Goal: Transaction & Acquisition: Purchase product/service

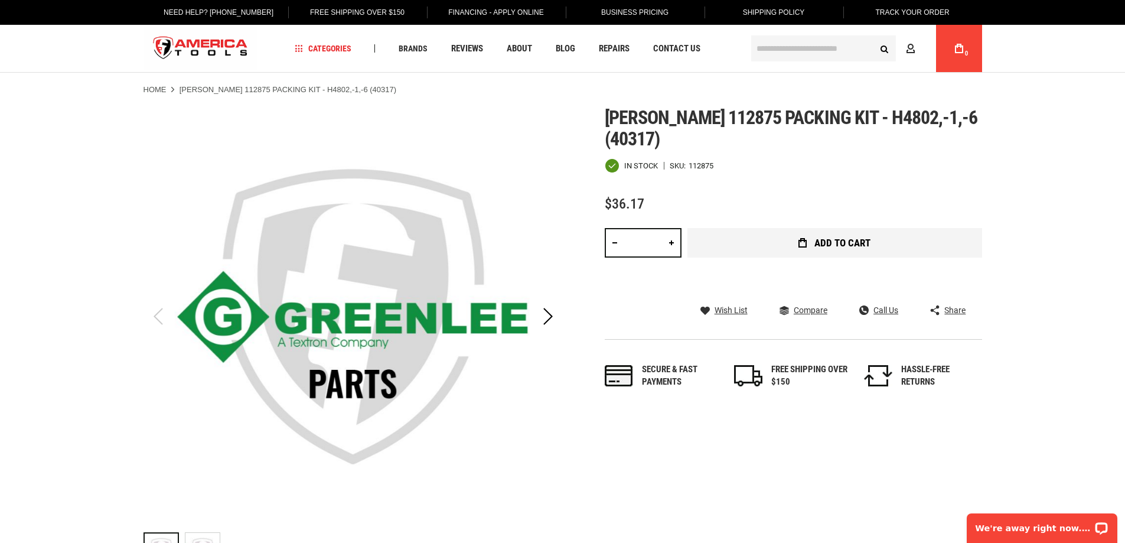
click at [784, 242] on button "Add to Cart" at bounding box center [834, 243] width 295 height 30
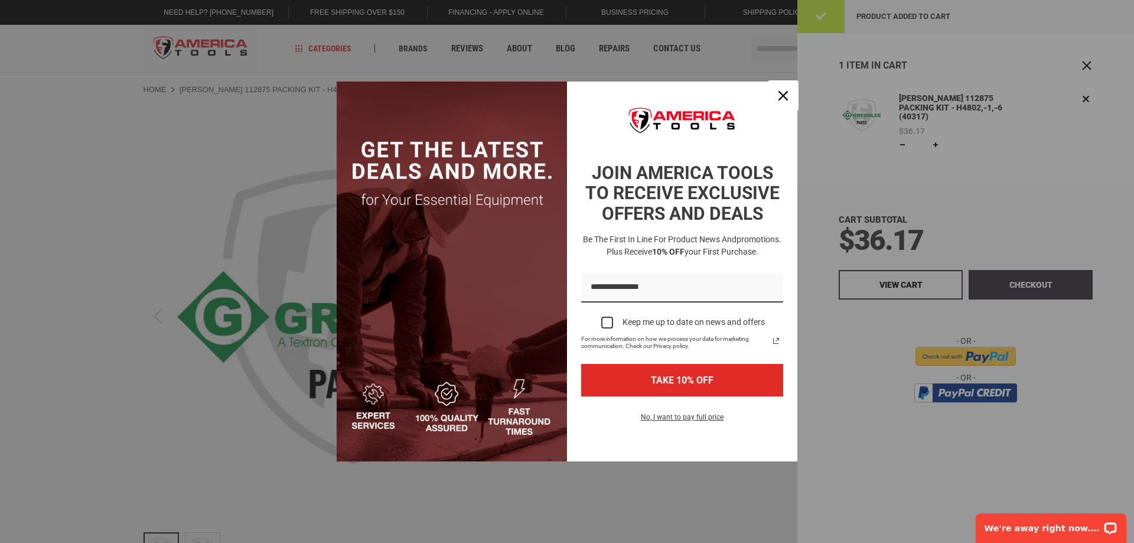
click at [781, 99] on icon "close icon" at bounding box center [782, 95] width 9 height 9
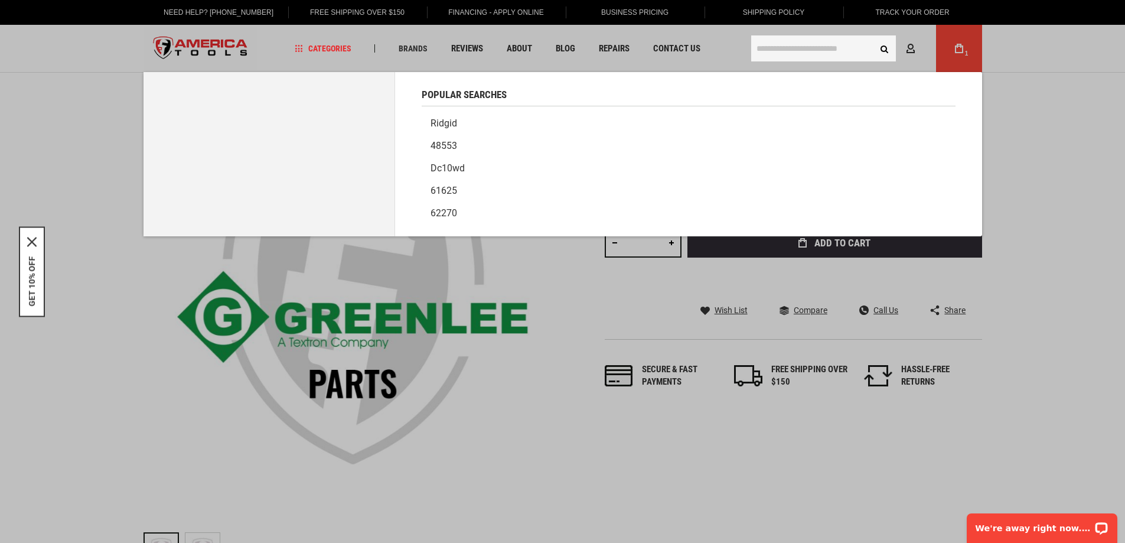
click at [768, 47] on input "text" at bounding box center [823, 48] width 145 height 26
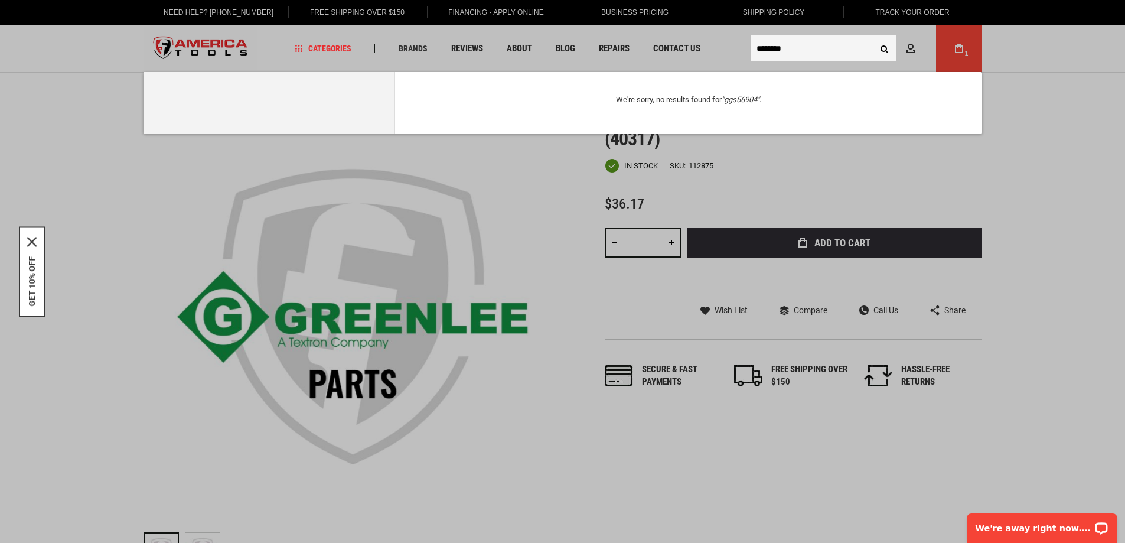
click at [769, 49] on input "********" at bounding box center [823, 48] width 145 height 26
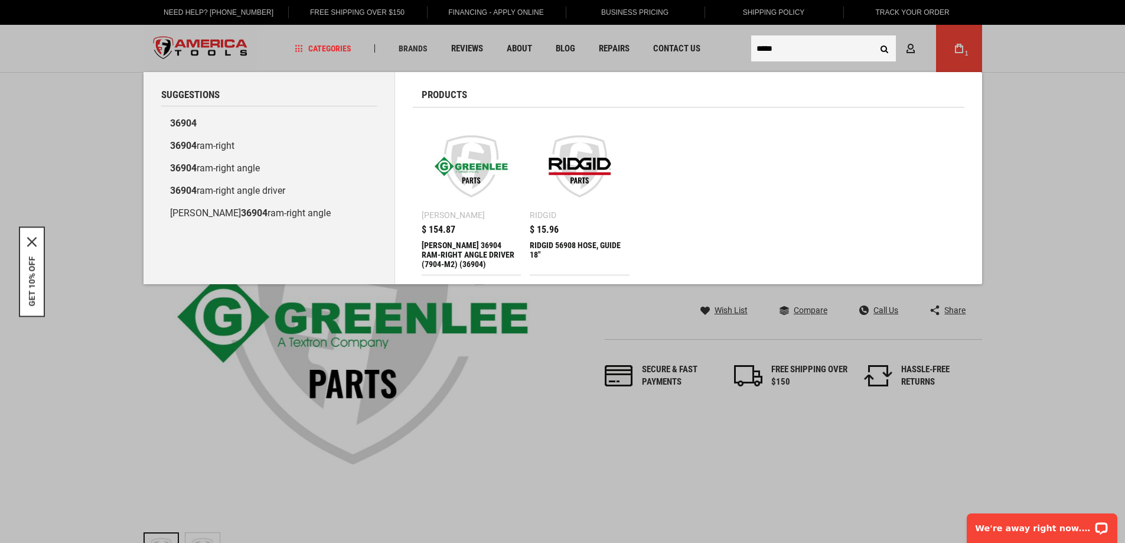
type input "*****"
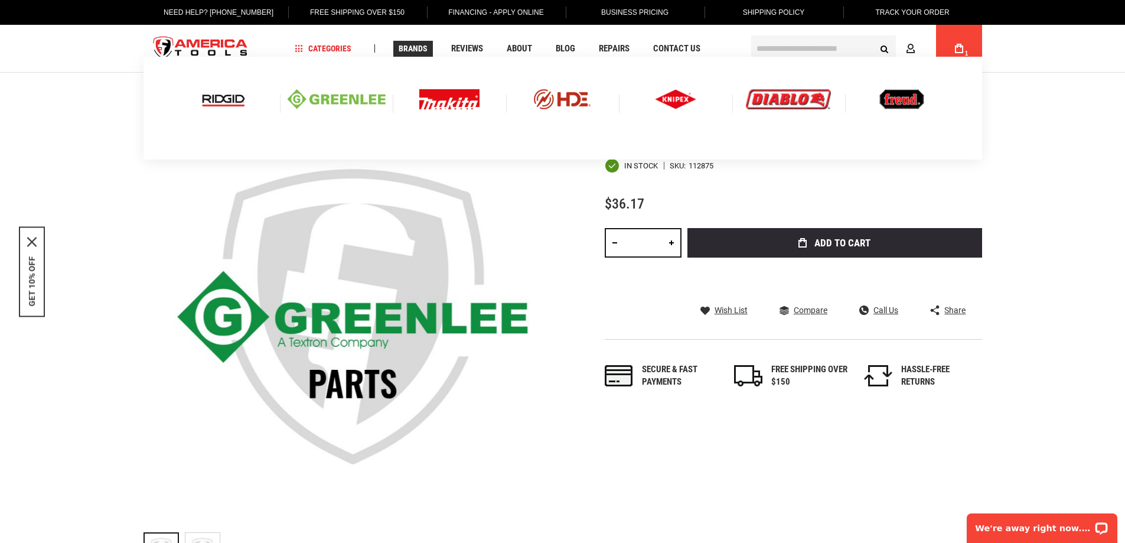
click at [452, 102] on img at bounding box center [449, 99] width 60 height 20
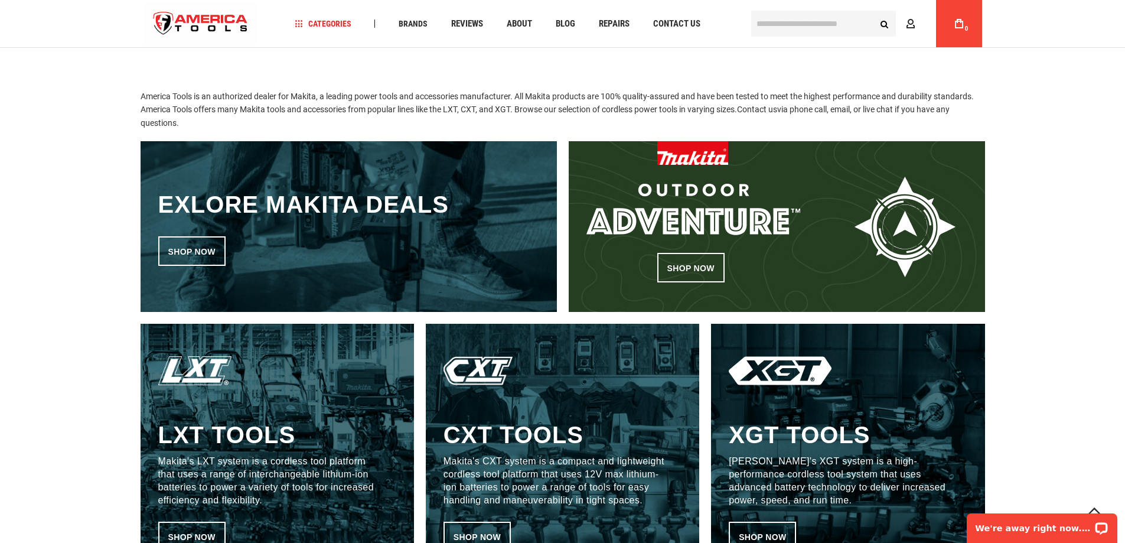
scroll to position [413, 0]
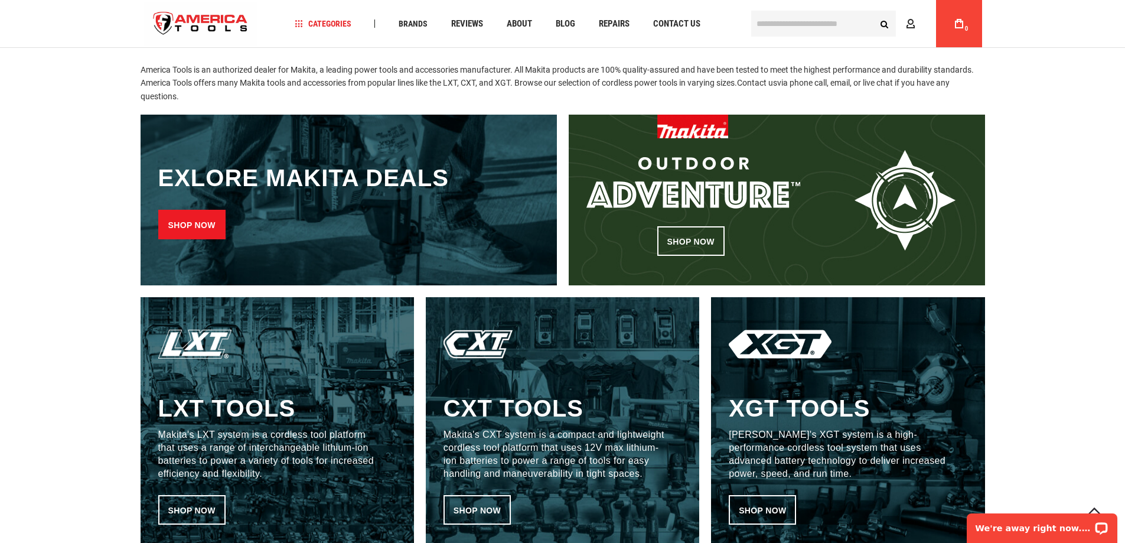
click at [200, 228] on link "Shop now" at bounding box center [191, 225] width 67 height 30
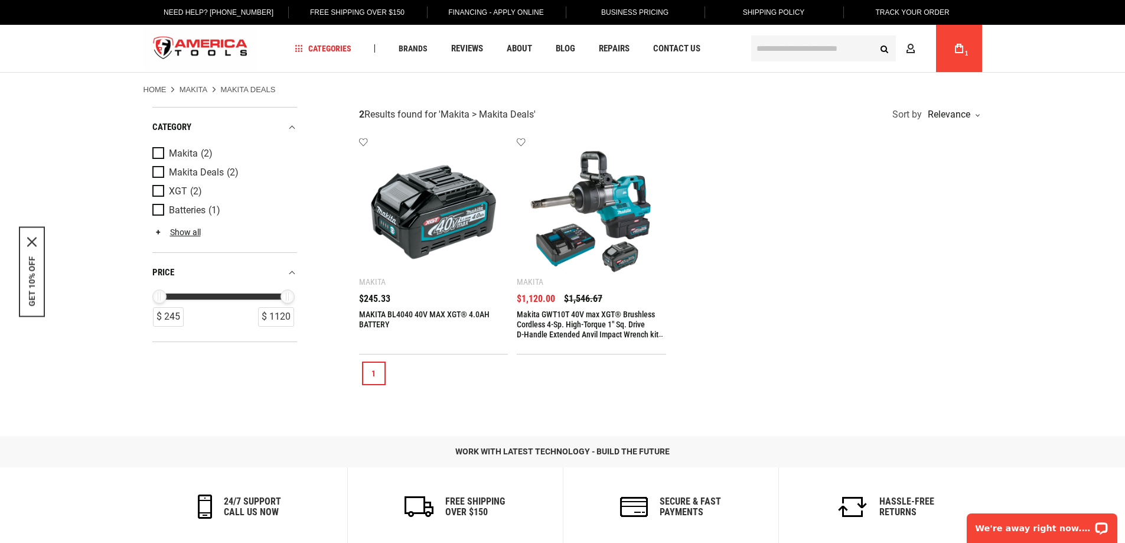
click at [188, 87] on link "Makita" at bounding box center [194, 89] width 28 height 11
click at [955, 50] on icon at bounding box center [959, 48] width 8 height 9
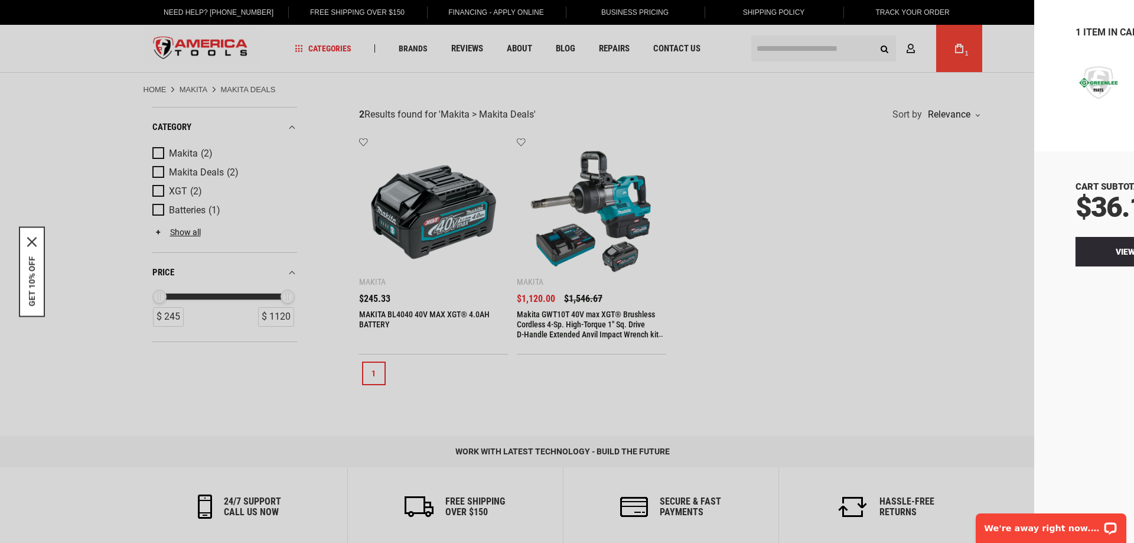
click at [930, 248] on link "View Cart" at bounding box center [901, 252] width 124 height 30
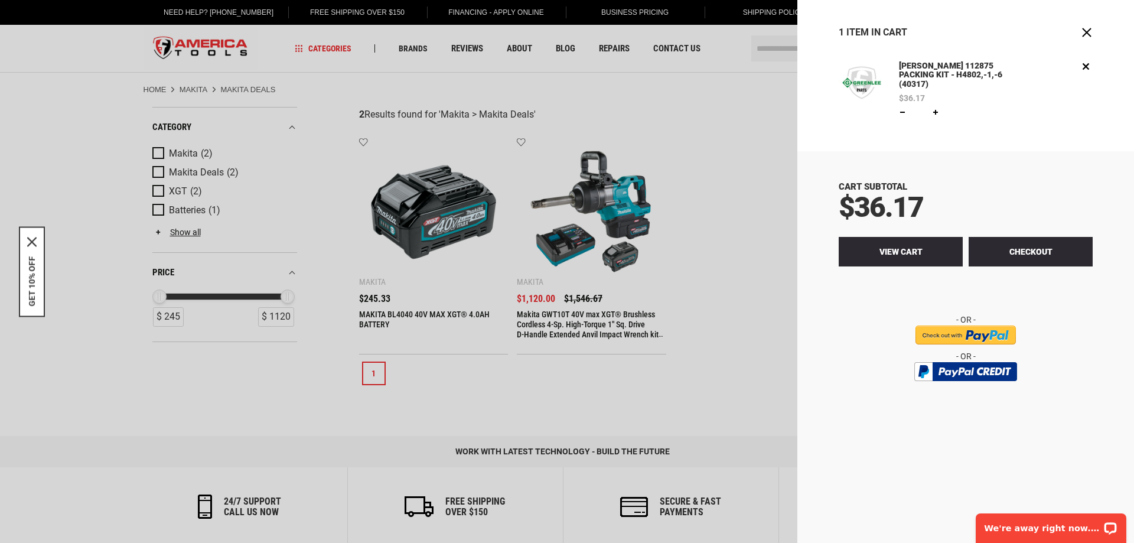
click at [920, 247] on span "View Cart" at bounding box center [900, 251] width 43 height 9
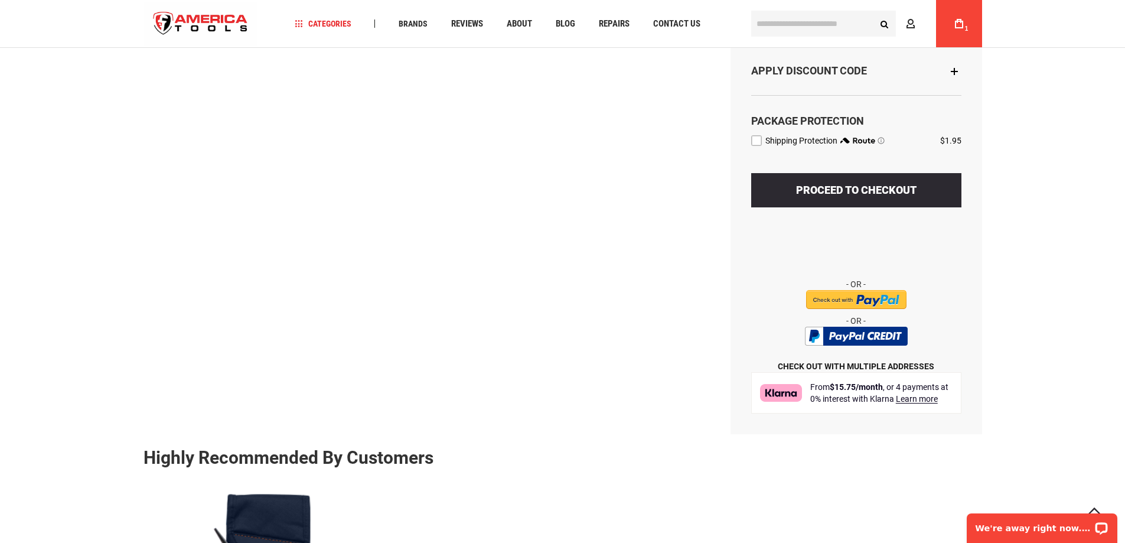
scroll to position [236, 0]
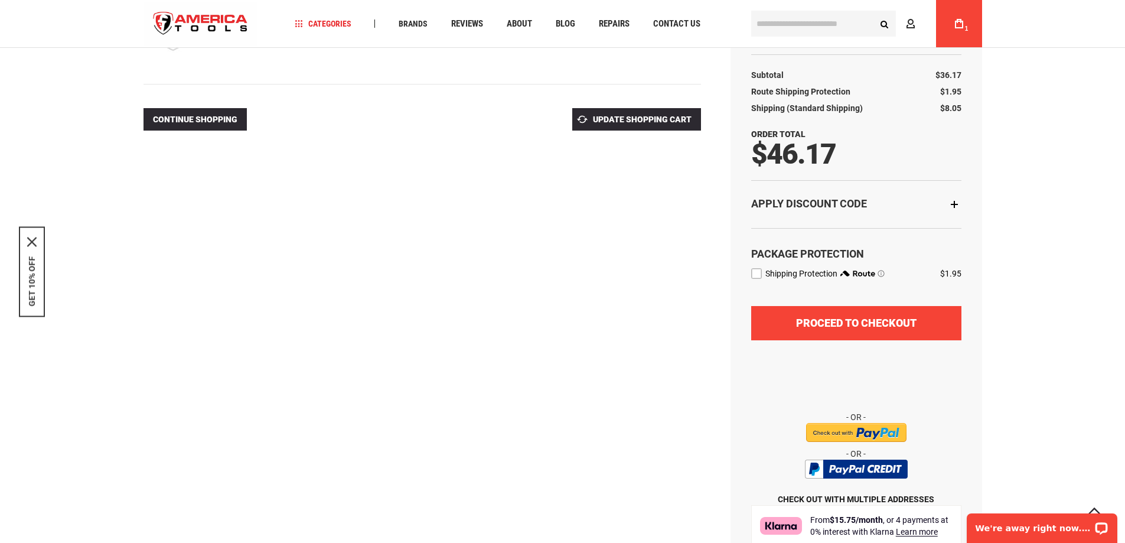
click at [849, 331] on button "Proceed to Checkout" at bounding box center [856, 323] width 210 height 34
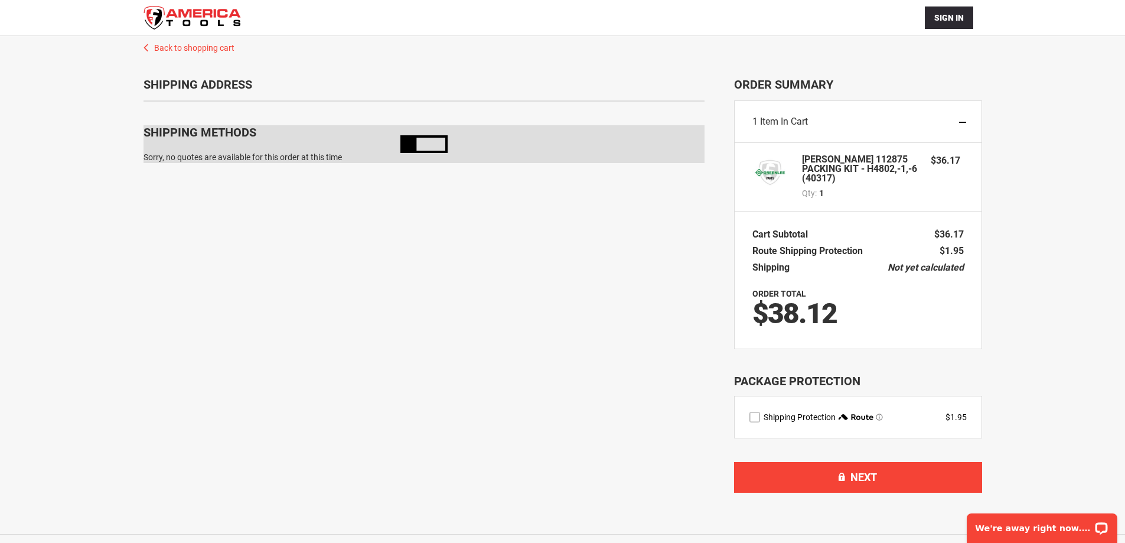
select select "**"
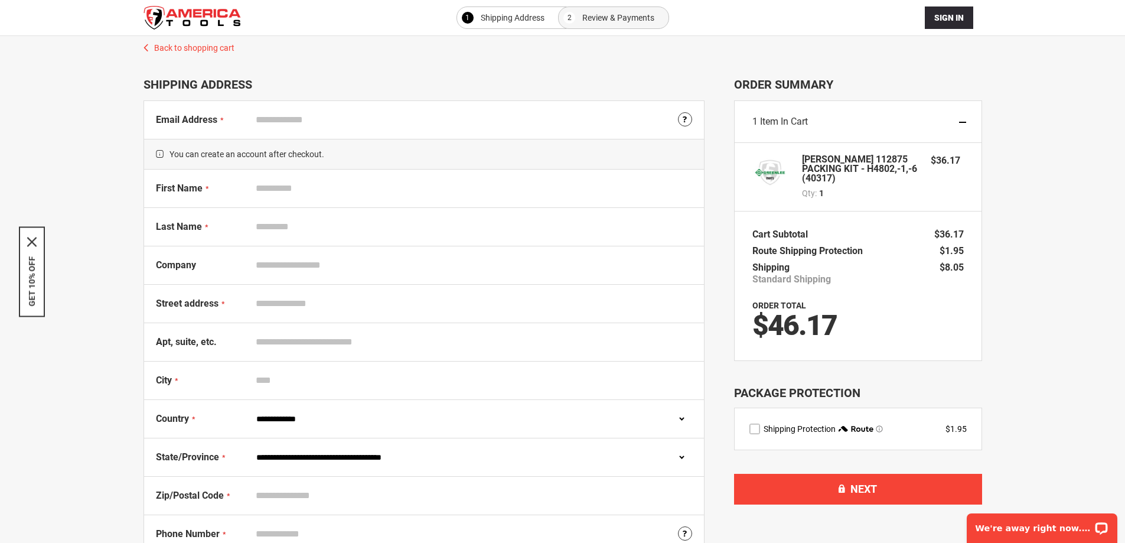
click at [195, 17] on img "store logo" at bounding box center [191, 18] width 97 height 24
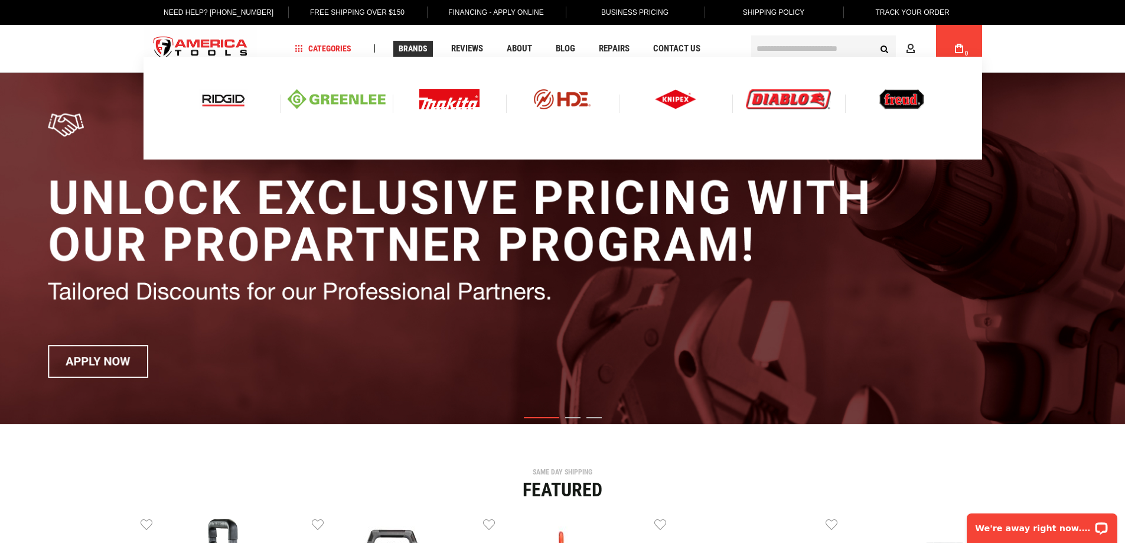
click at [346, 100] on img at bounding box center [337, 99] width 98 height 20
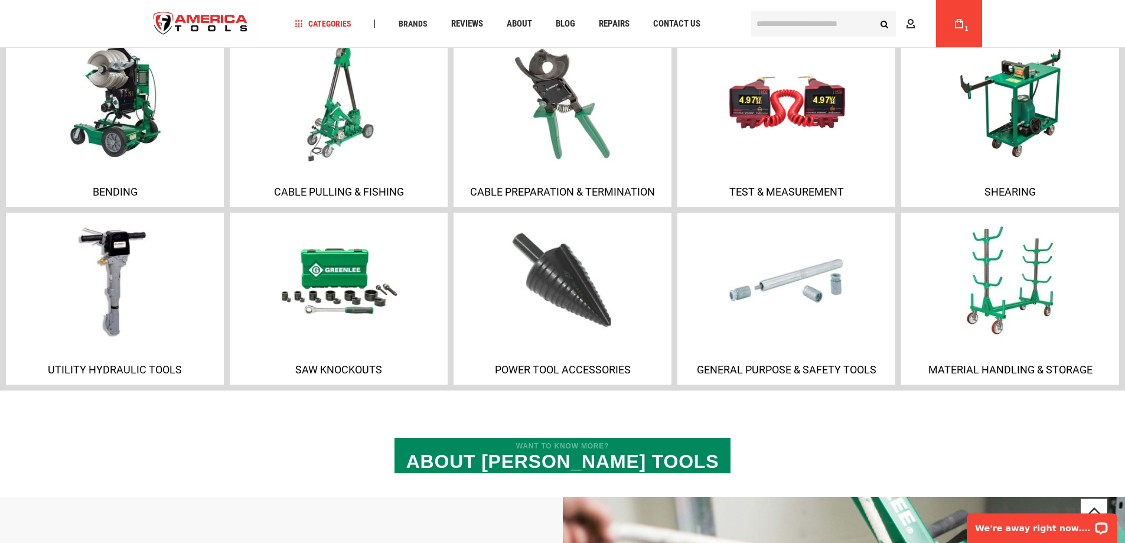
scroll to position [886, 0]
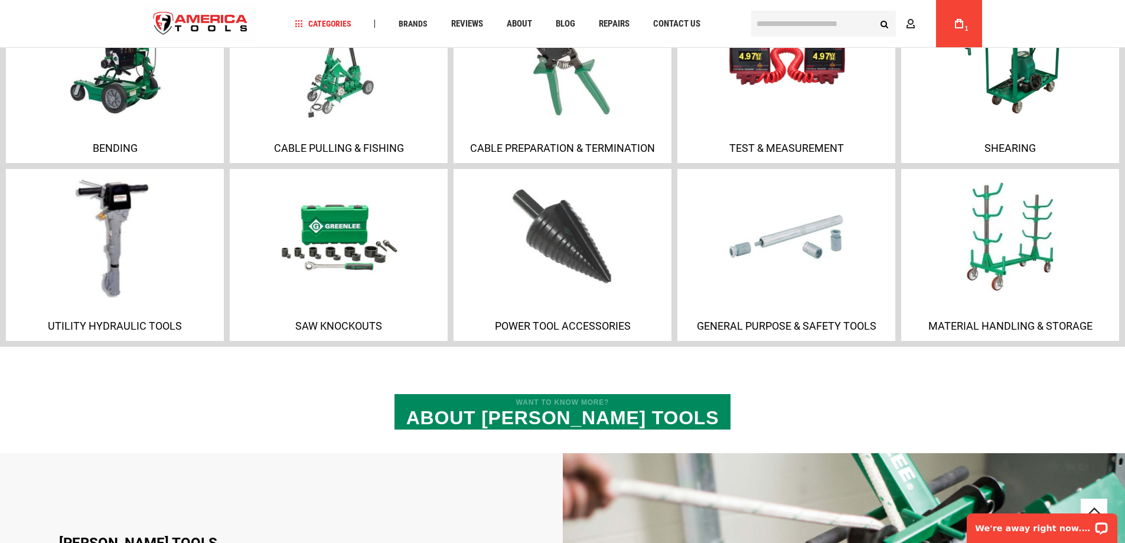
click at [97, 324] on p "Utility Hydraulic Tools" at bounding box center [115, 325] width 212 height 12
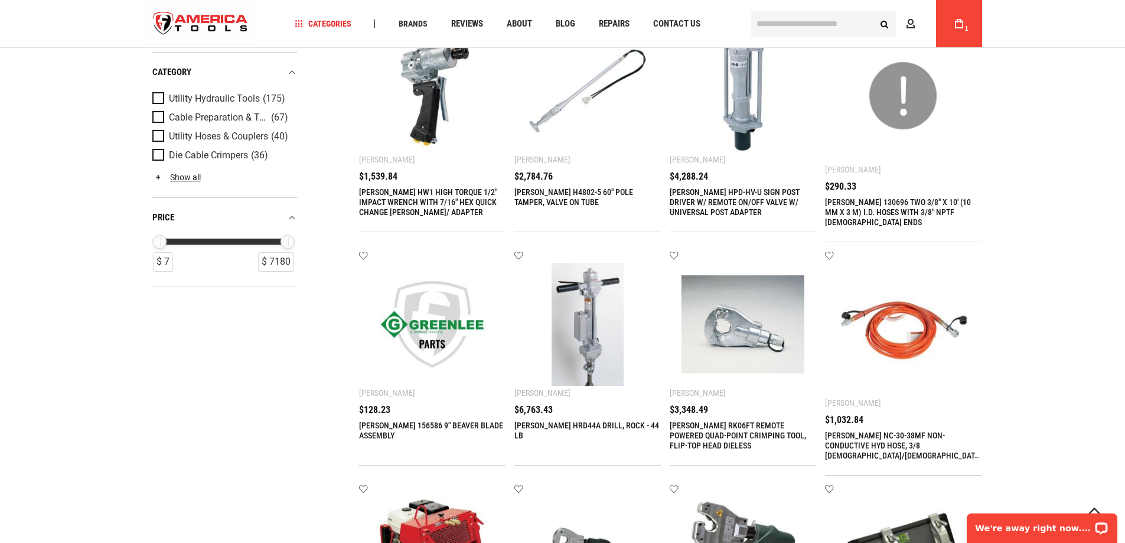
click at [537, 197] on link "[PERSON_NAME] H4802-5 60" POLE TAMPER, VALVE ON TUBE" at bounding box center [573, 196] width 119 height 19
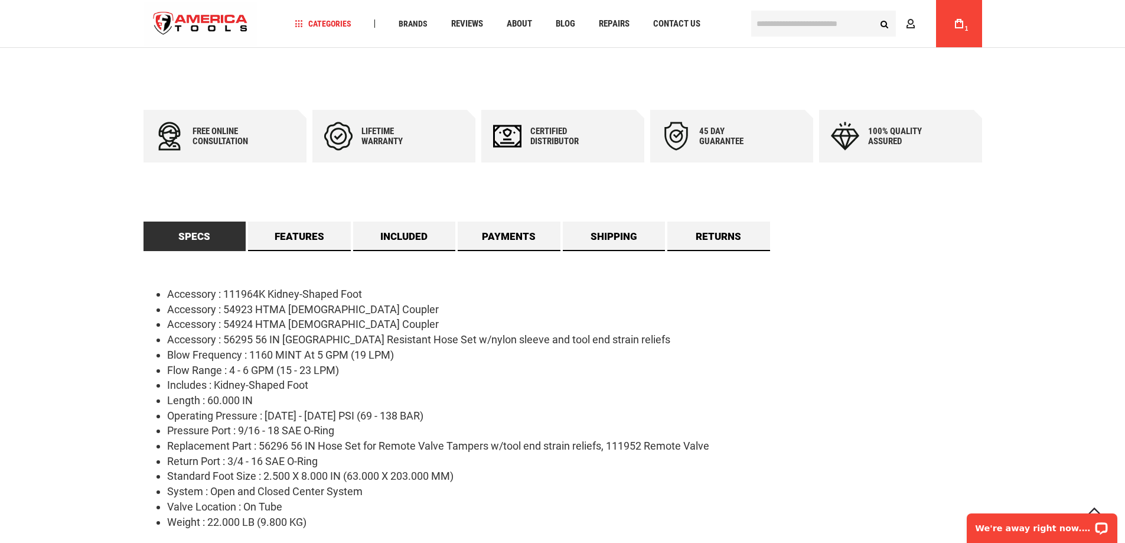
scroll to position [531, 0]
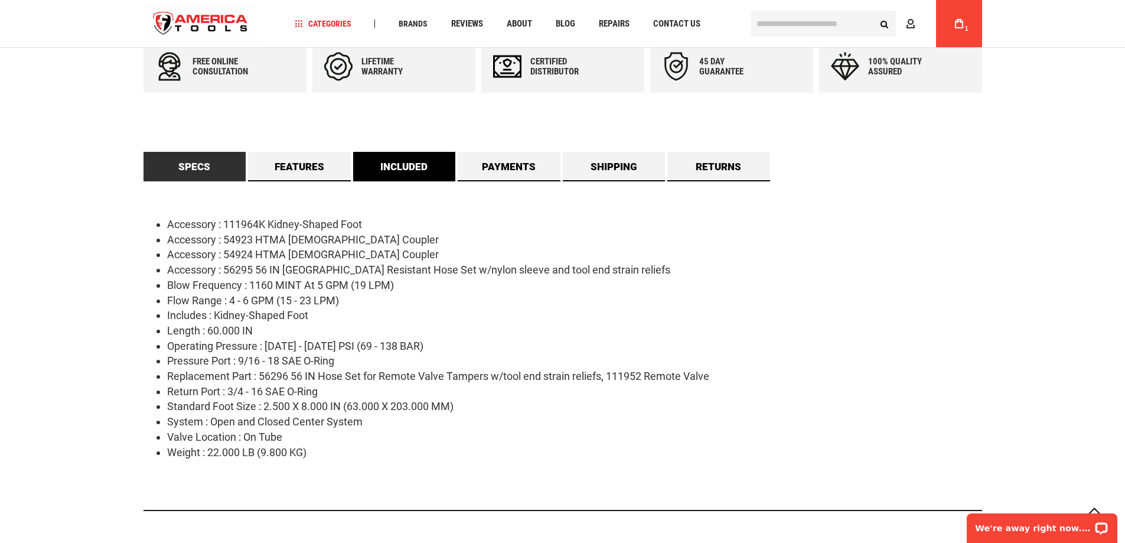
click at [374, 164] on link "Included" at bounding box center [404, 167] width 103 height 30
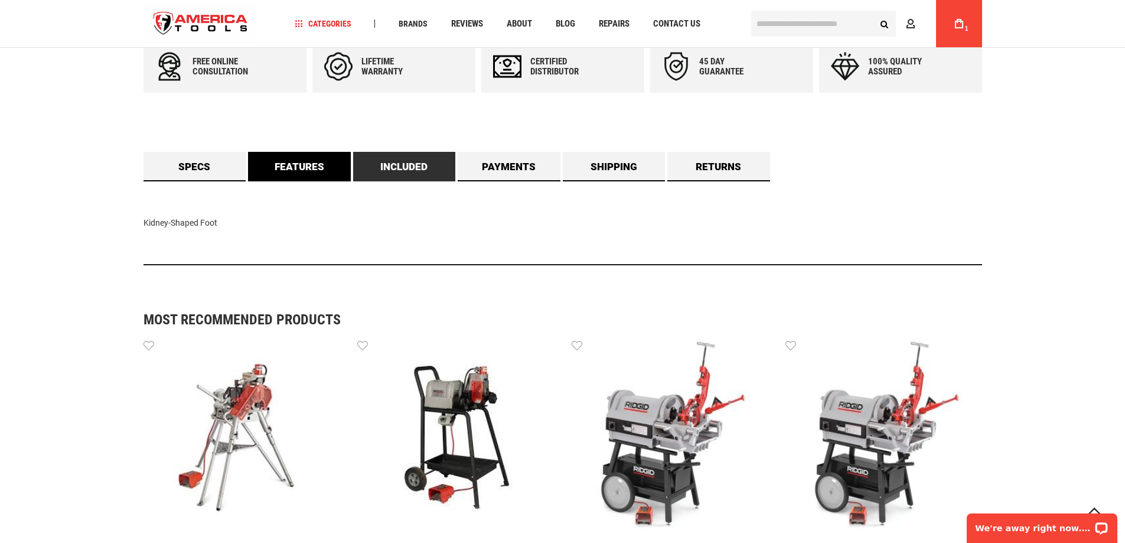
click at [288, 169] on link "Features" at bounding box center [299, 167] width 103 height 30
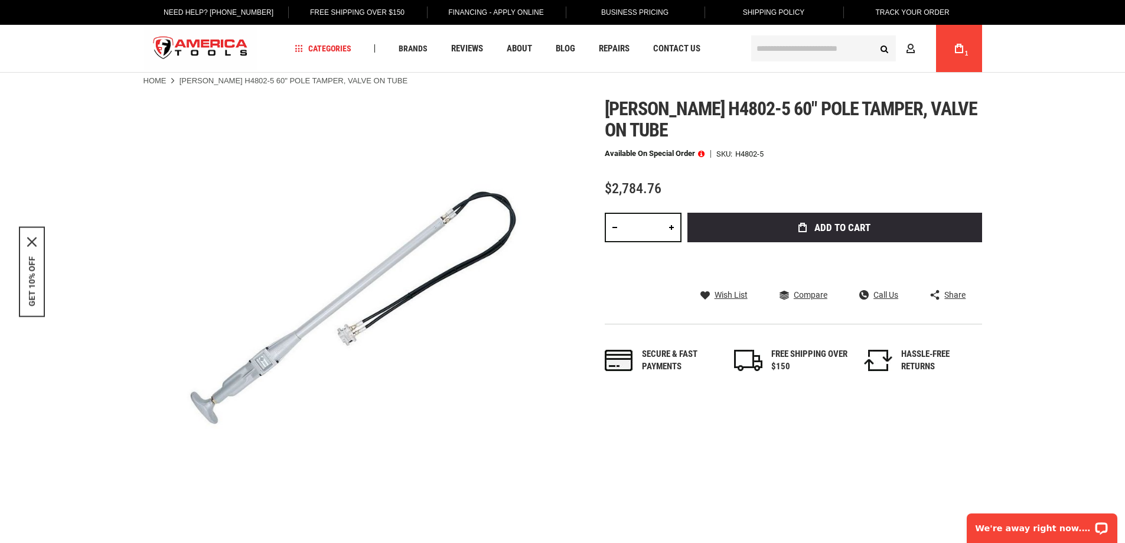
scroll to position [0, 0]
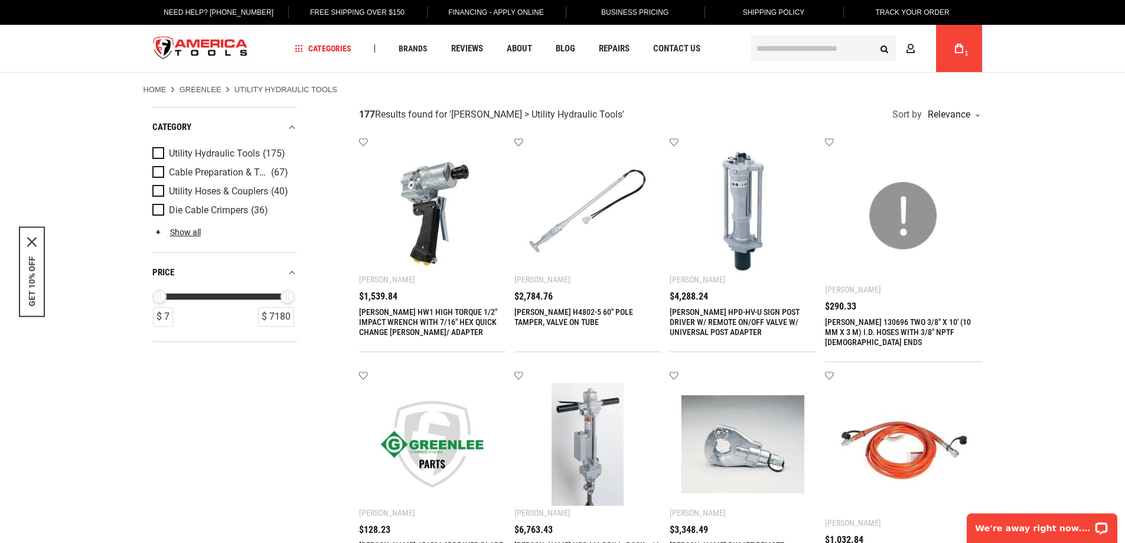
click at [770, 54] on input "text" at bounding box center [823, 48] width 145 height 26
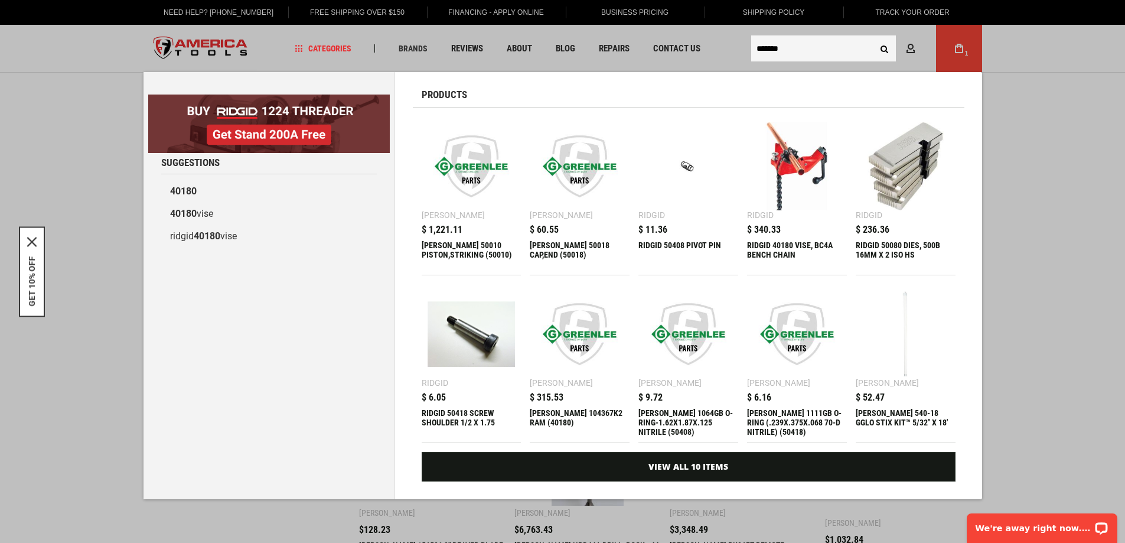
click at [797, 51] on input "*******" at bounding box center [823, 48] width 145 height 26
type input "*"
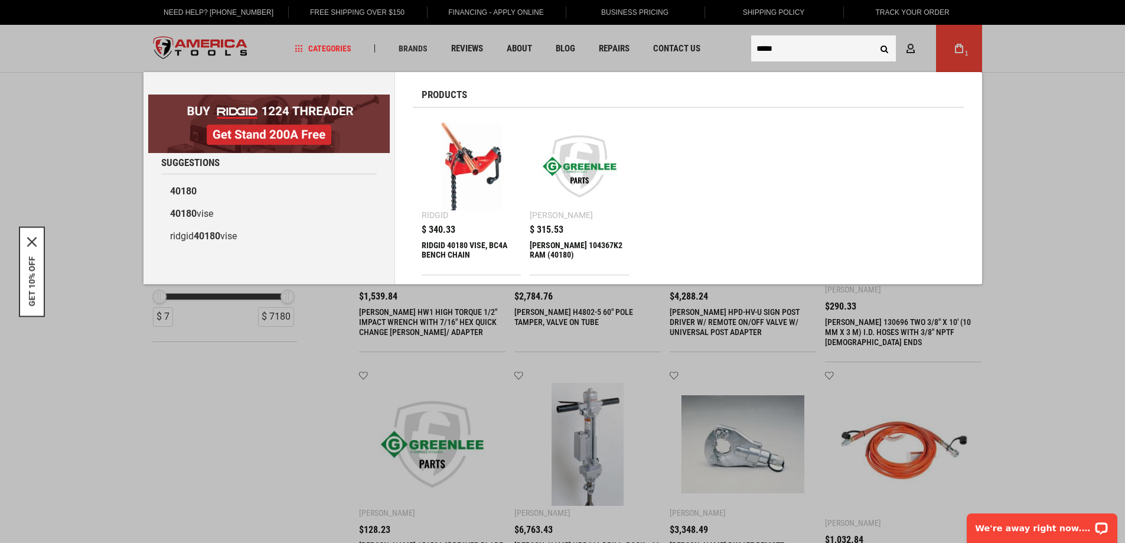
type input "*****"
click at [573, 187] on img at bounding box center [580, 166] width 88 height 88
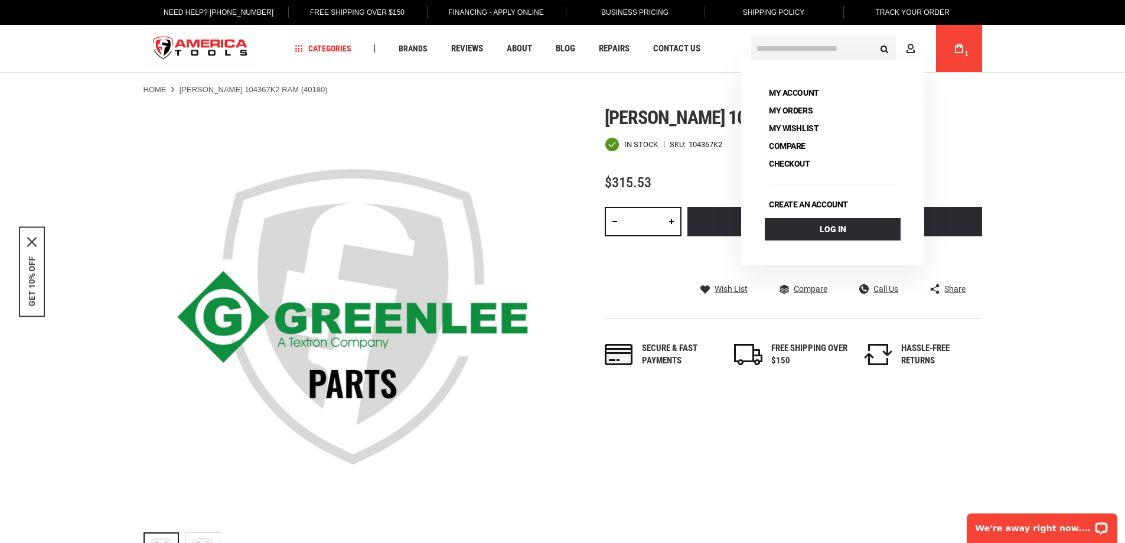
click at [958, 48] on icon at bounding box center [959, 48] width 8 height 9
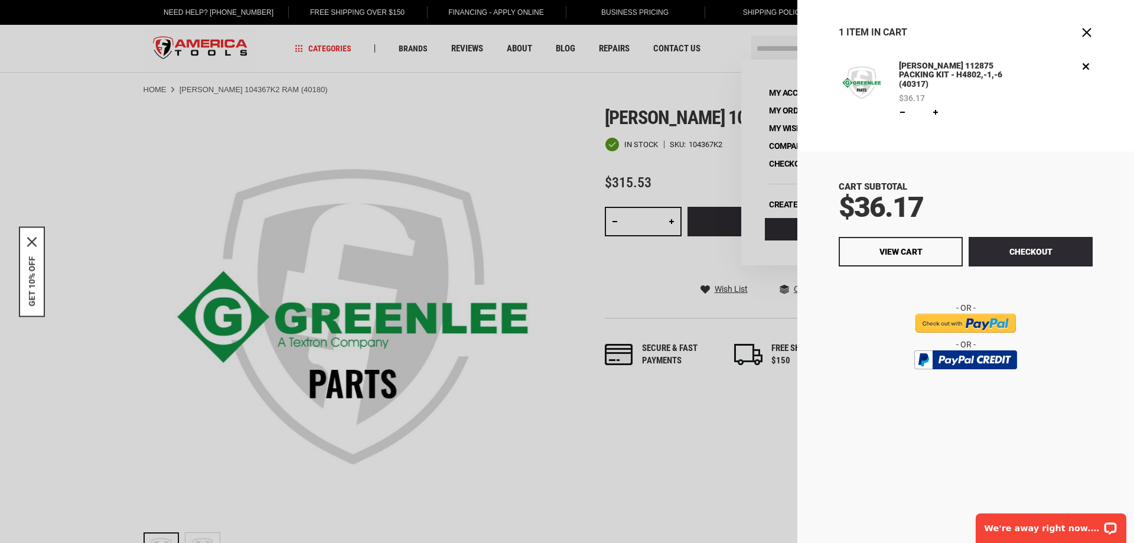
click at [829, 125] on div "Greenlee 112875 PACKING KIT - H4802,-1,-6 (40317) $36.17 Qty * Update Edit Remo…" at bounding box center [965, 98] width 337 height 77
